Goal: Browse casually

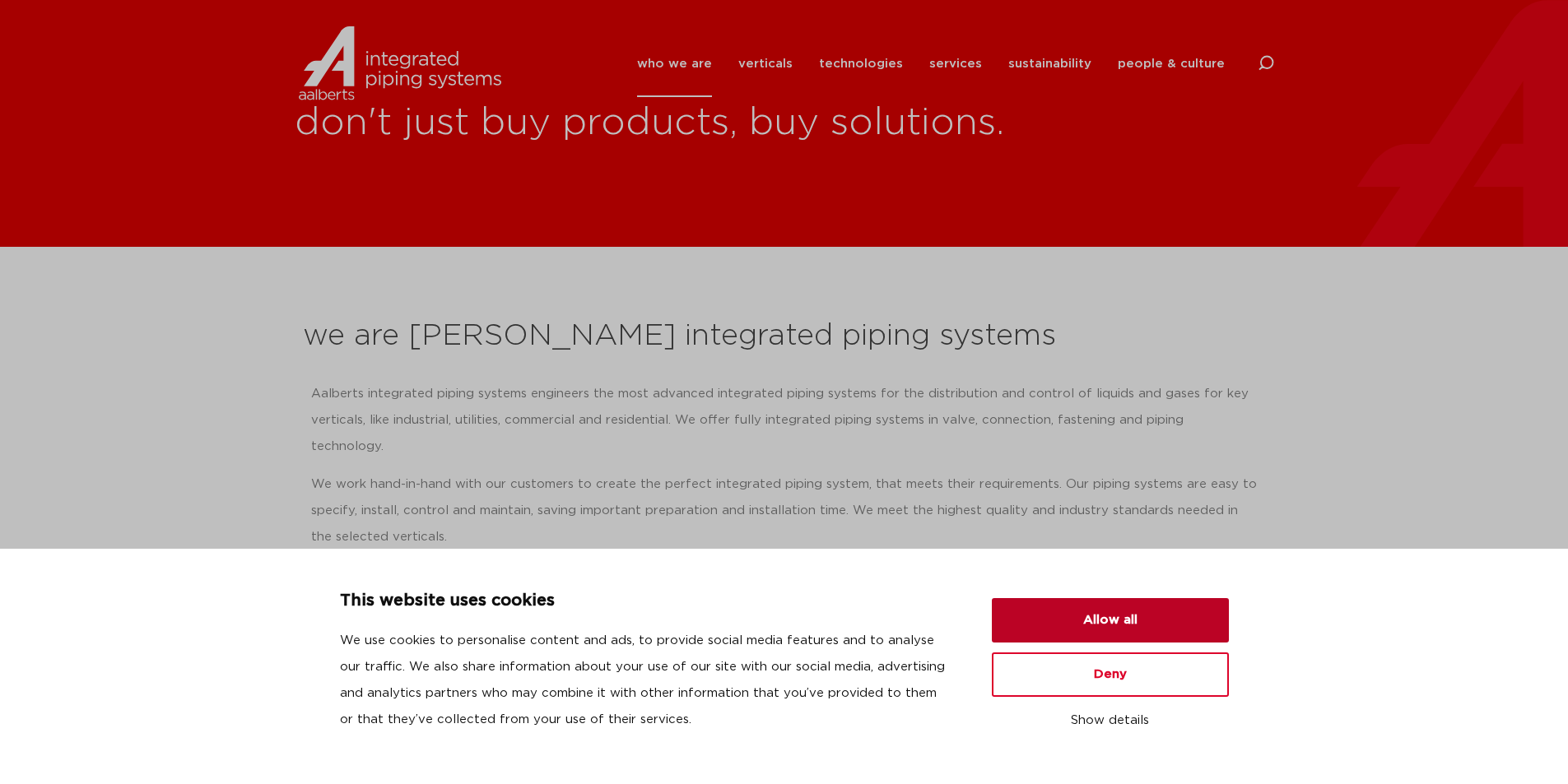
click at [1033, 607] on button "Allow all" at bounding box center [1110, 620] width 237 height 44
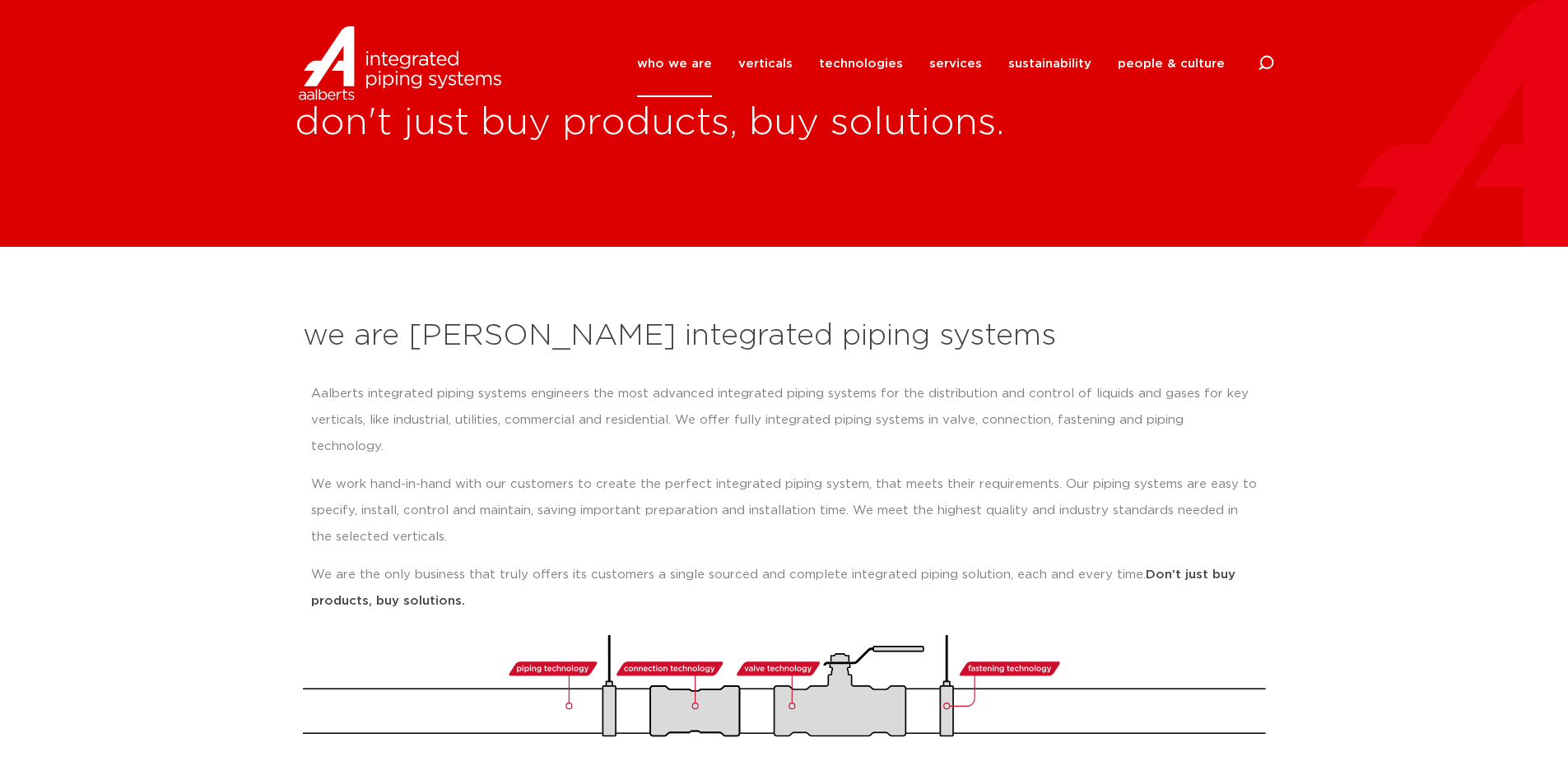
click at [1350, 256] on section "we are Aalberts integrated piping systems Aalberts integrated piping systems en…" at bounding box center [784, 518] width 1568 height 544
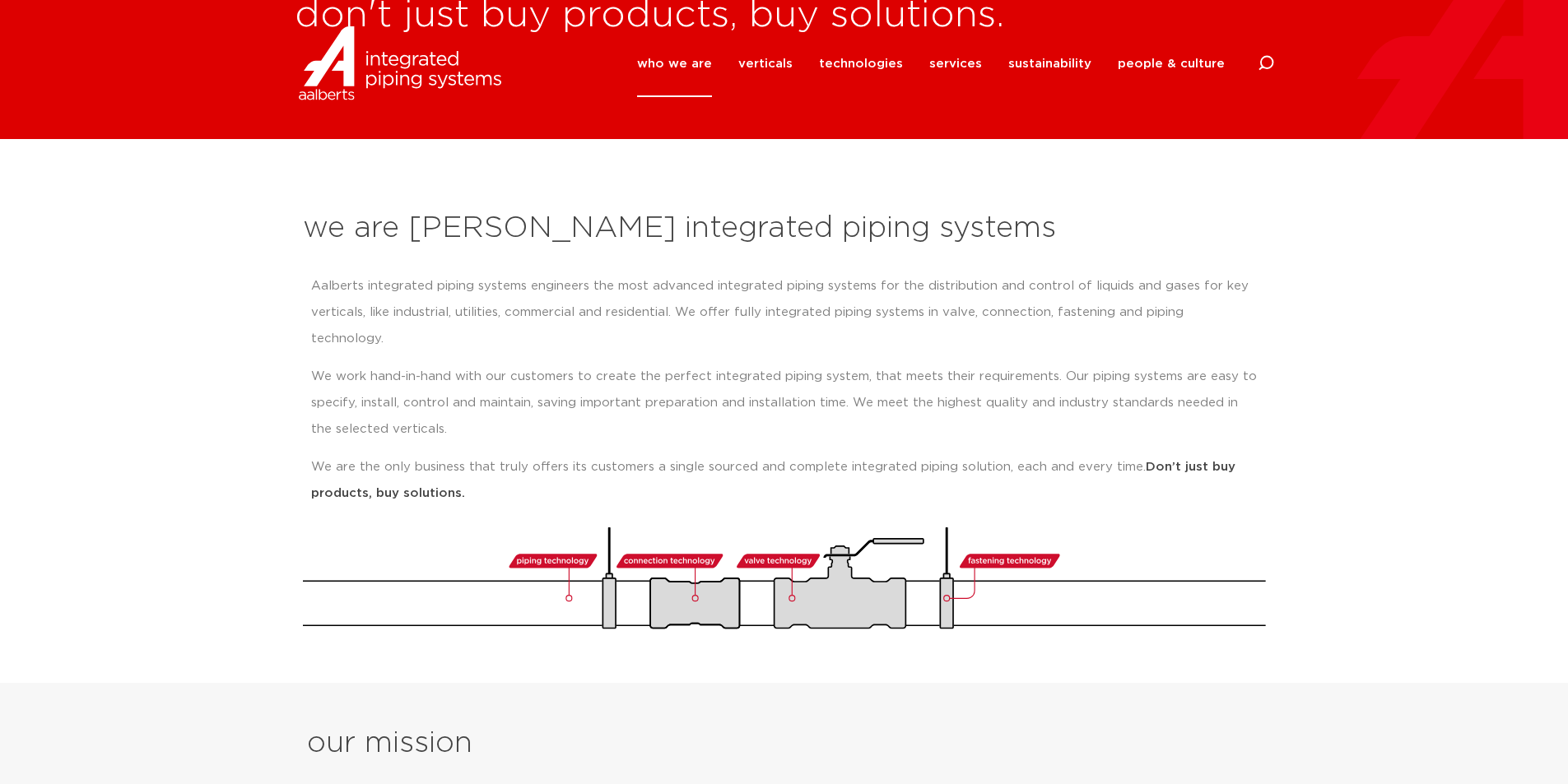
scroll to position [164, 0]
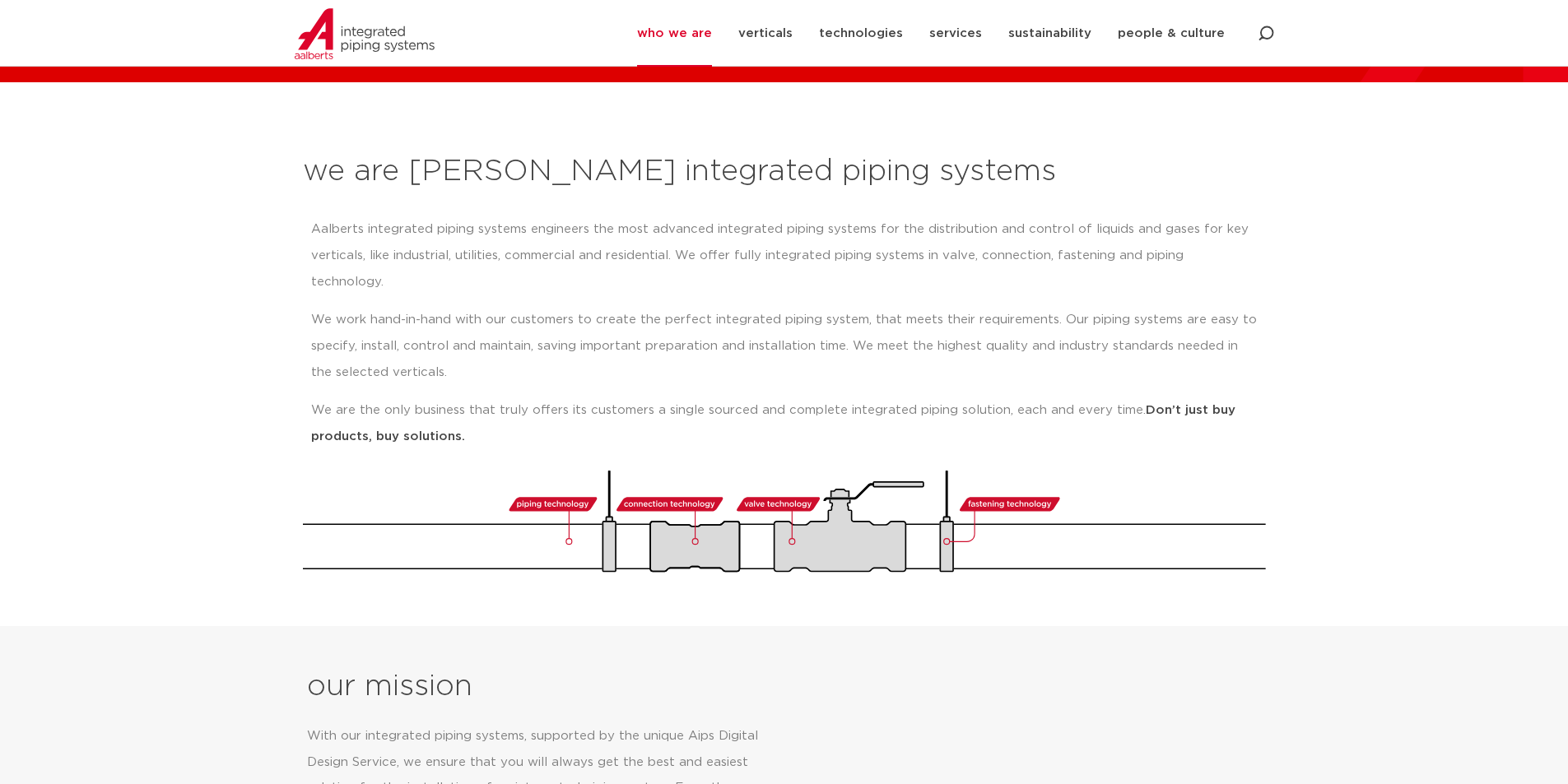
click at [1355, 530] on section "we are Aalberts integrated piping systems Aalberts integrated piping systems en…" at bounding box center [784, 354] width 1568 height 544
click at [1114, 274] on div "Aalberts integrated piping systems engineers the most advanced integrated pipin…" at bounding box center [784, 333] width 946 height 234
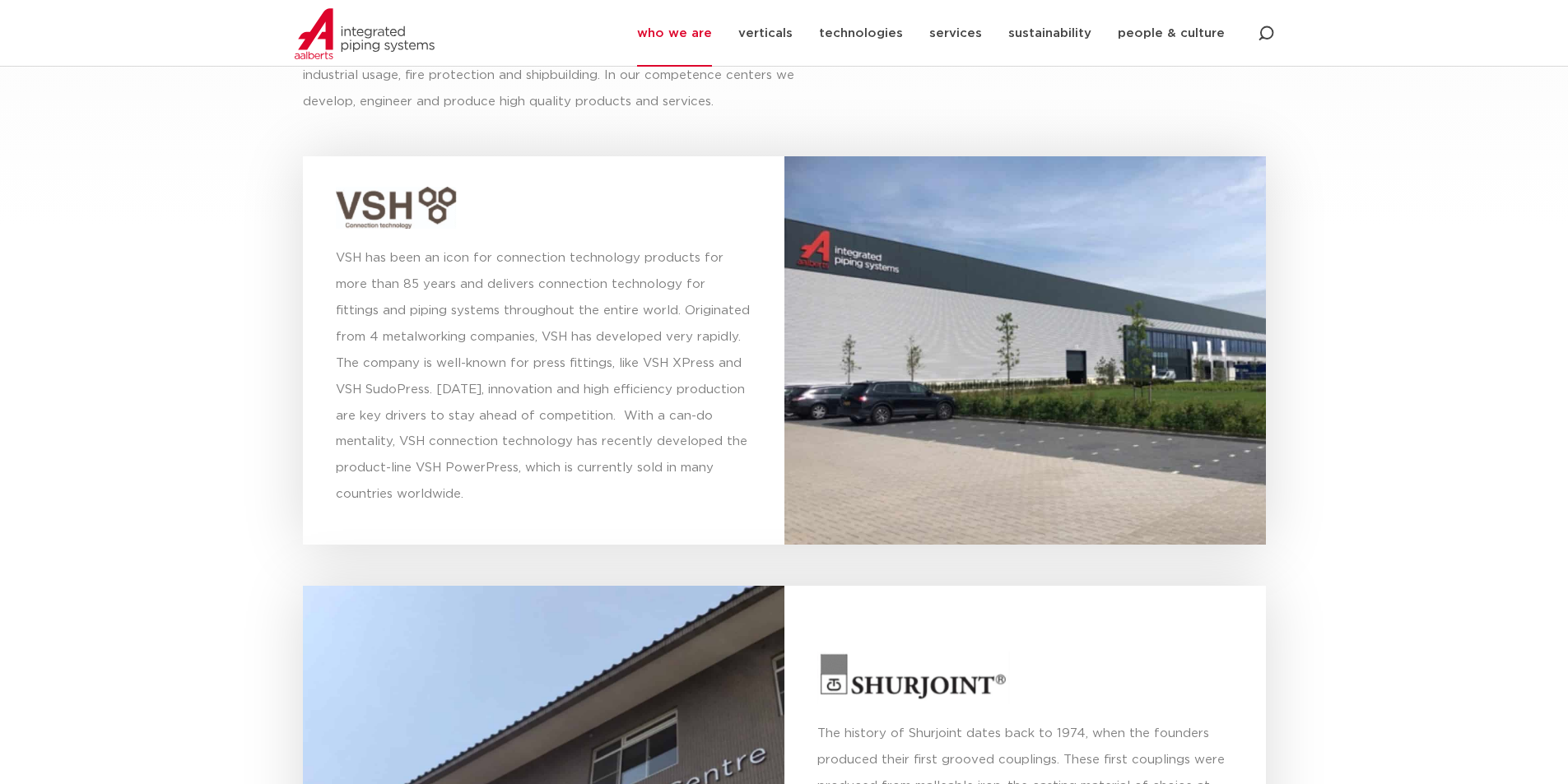
scroll to position [4527, 0]
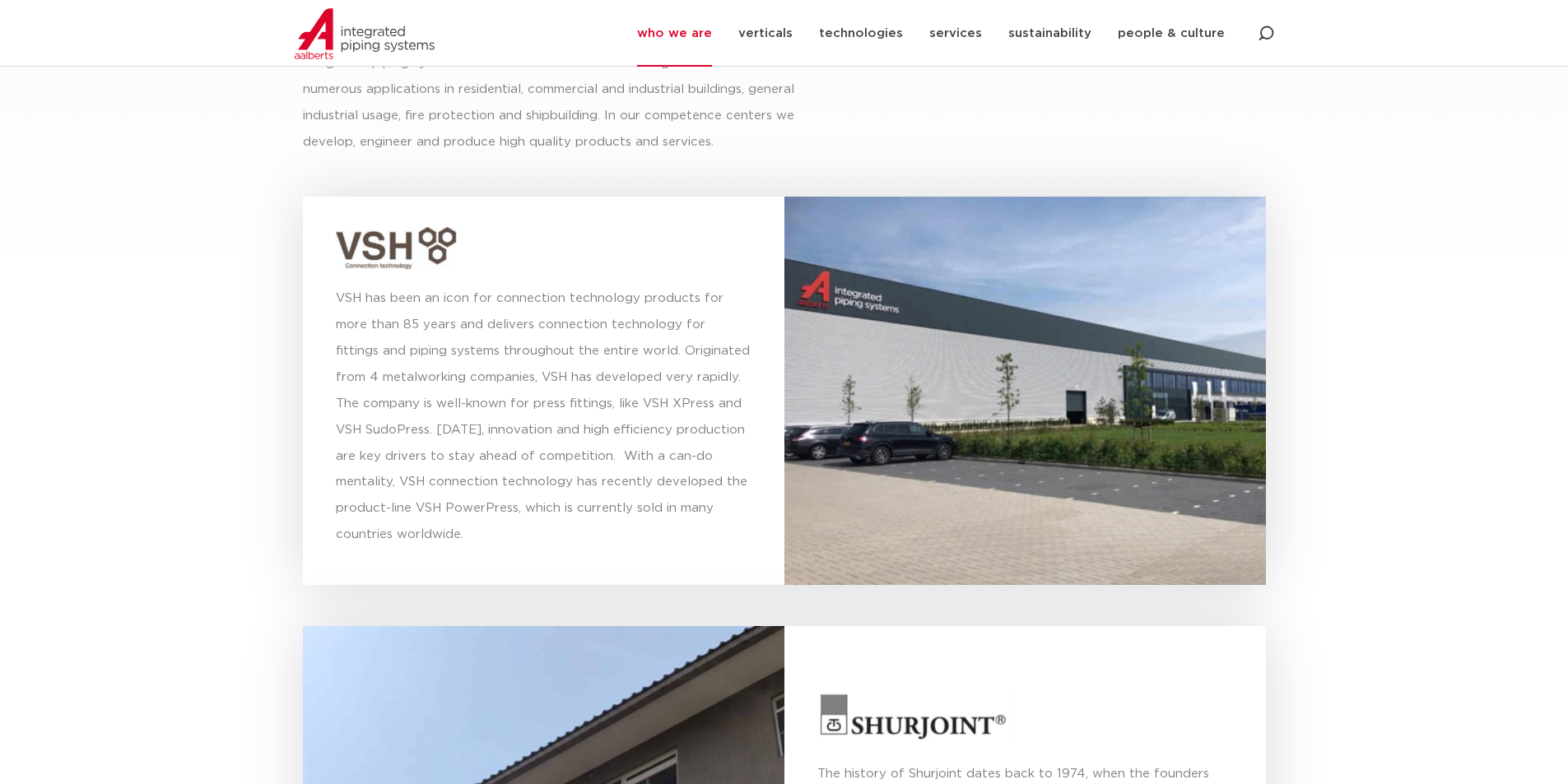
click at [11, 650] on section "our competence centres connection technology With the high-quality solutions fr…" at bounding box center [784, 471] width 1568 height 1186
click at [125, 567] on section "our competence centres connection technology With the high-quality solutions fr…" at bounding box center [784, 471] width 1568 height 1186
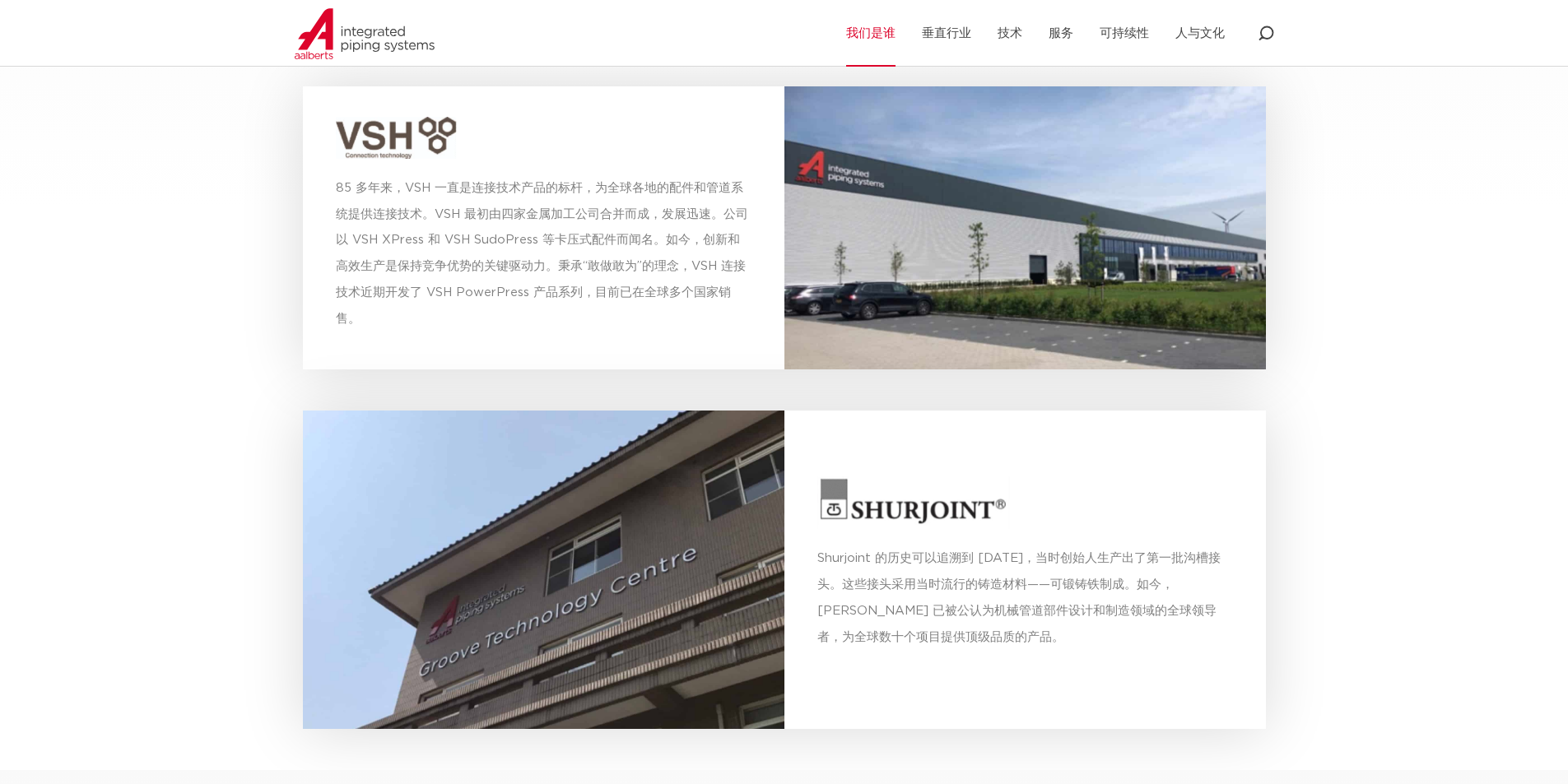
scroll to position [4189, 0]
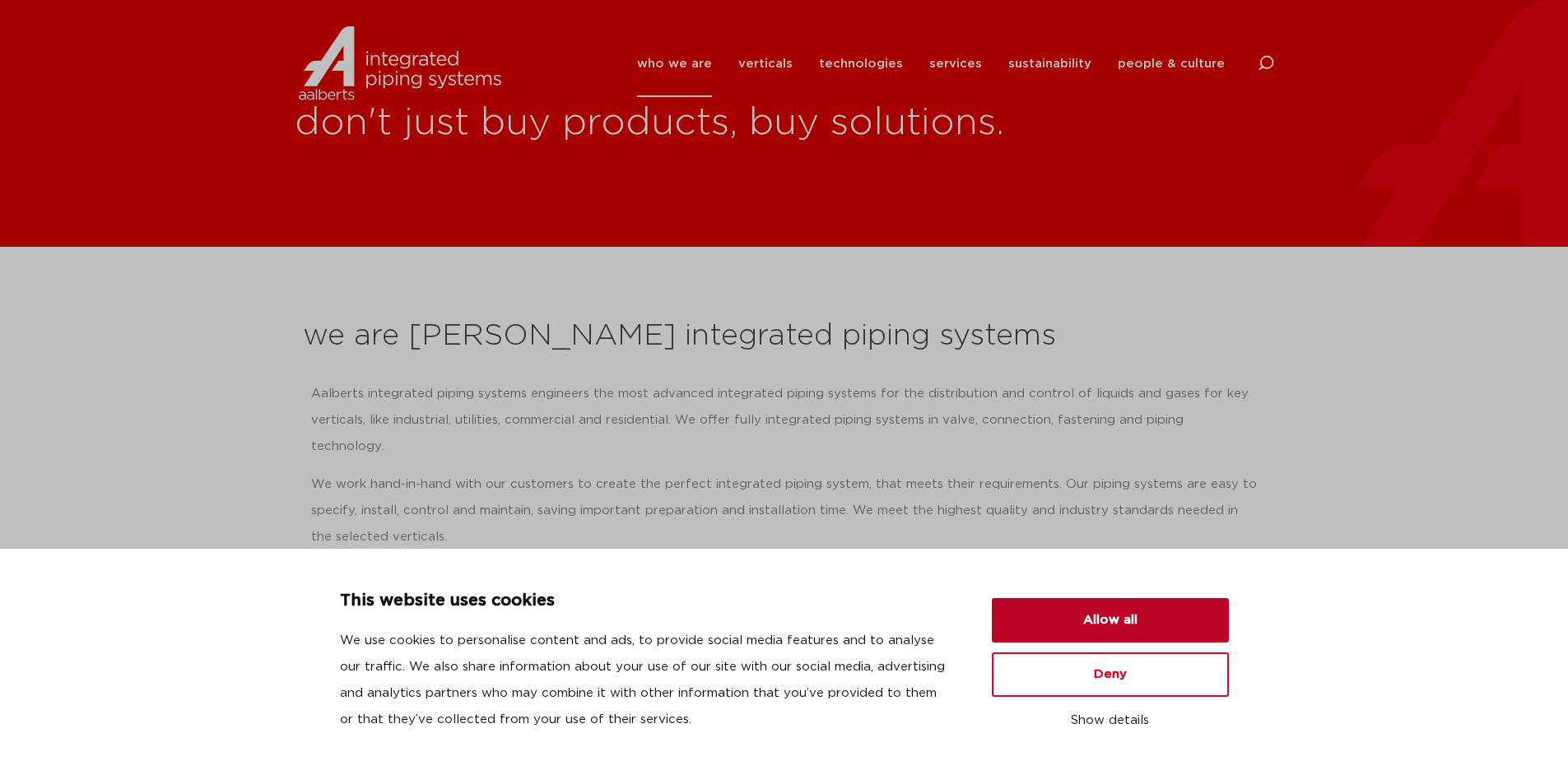
click at [1083, 615] on button "Allow all" at bounding box center [1110, 620] width 237 height 44
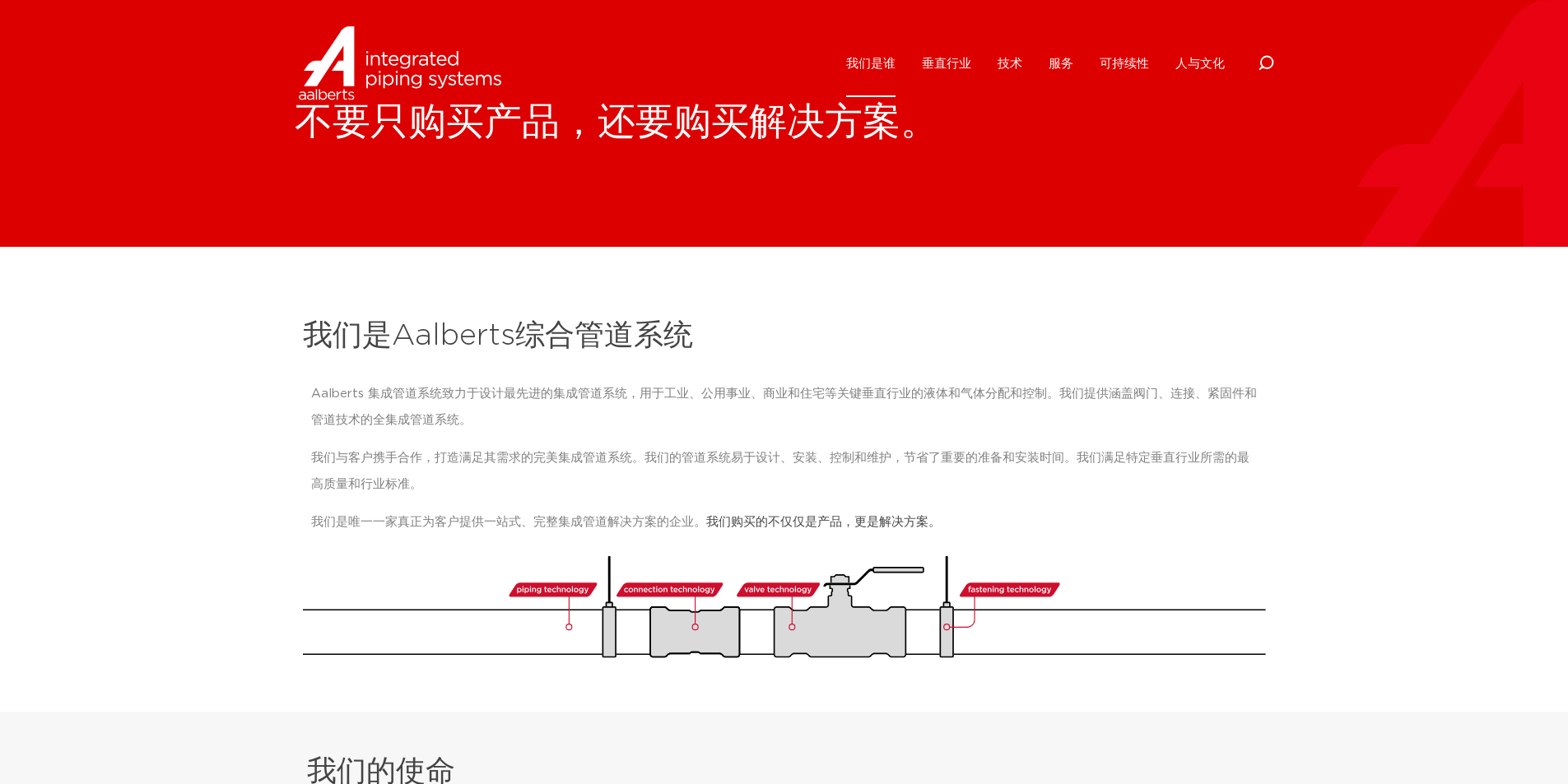
click at [558, 201] on div "不要只购买产品，还要购买解决方案。" at bounding box center [784, 123] width 1568 height 247
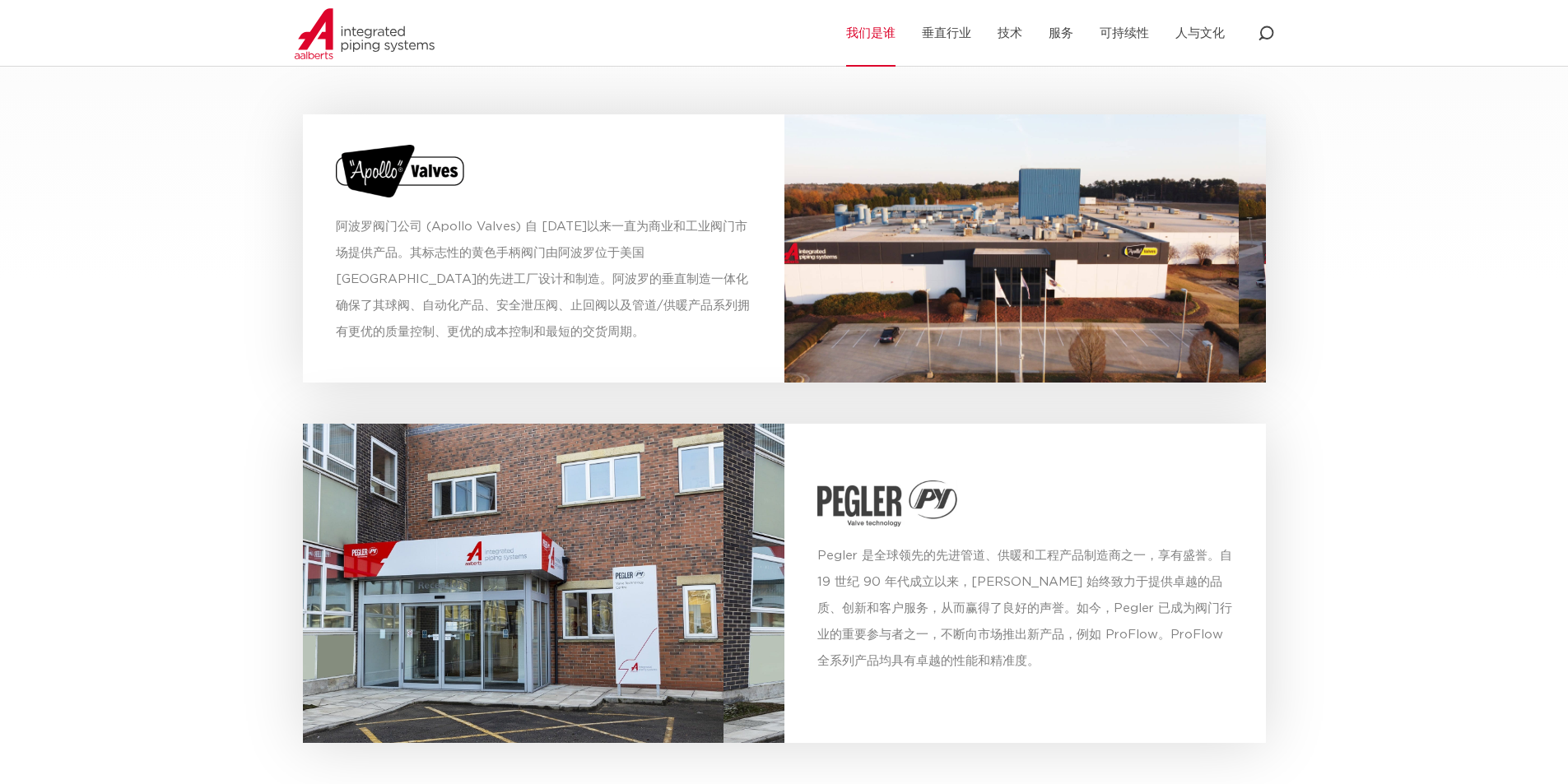
scroll to position [5437, 0]
